Goal: Check status: Check status

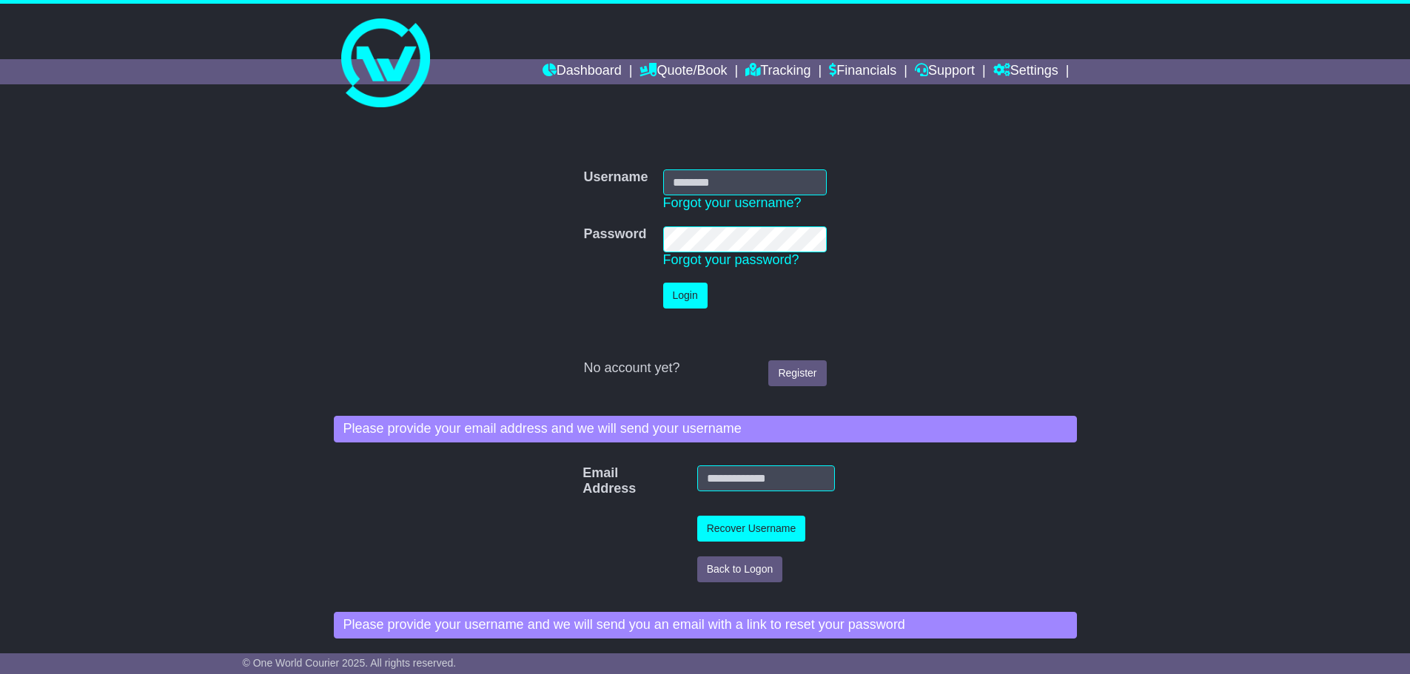
type input "**********"
click at [693, 294] on button "Login" at bounding box center [685, 296] width 44 height 26
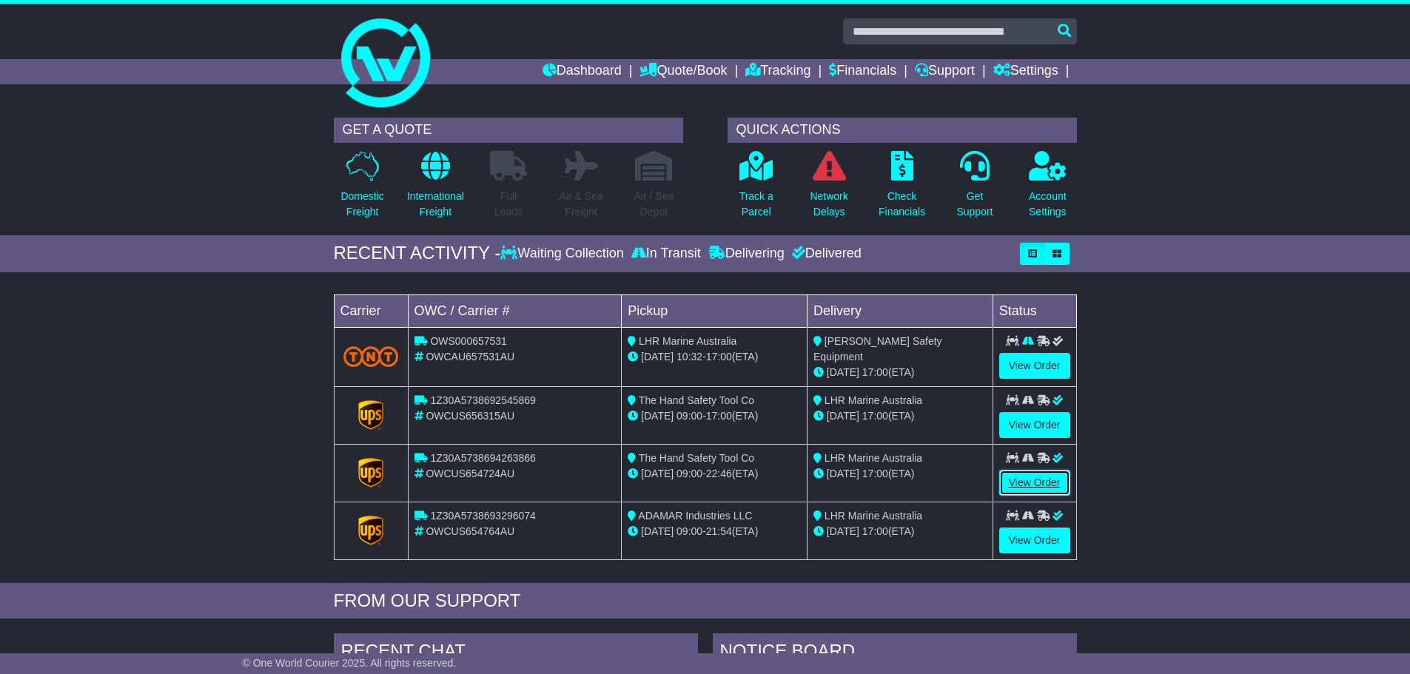
click at [1051, 480] on link "View Order" at bounding box center [1034, 483] width 71 height 26
